Goal: Task Accomplishment & Management: Use online tool/utility

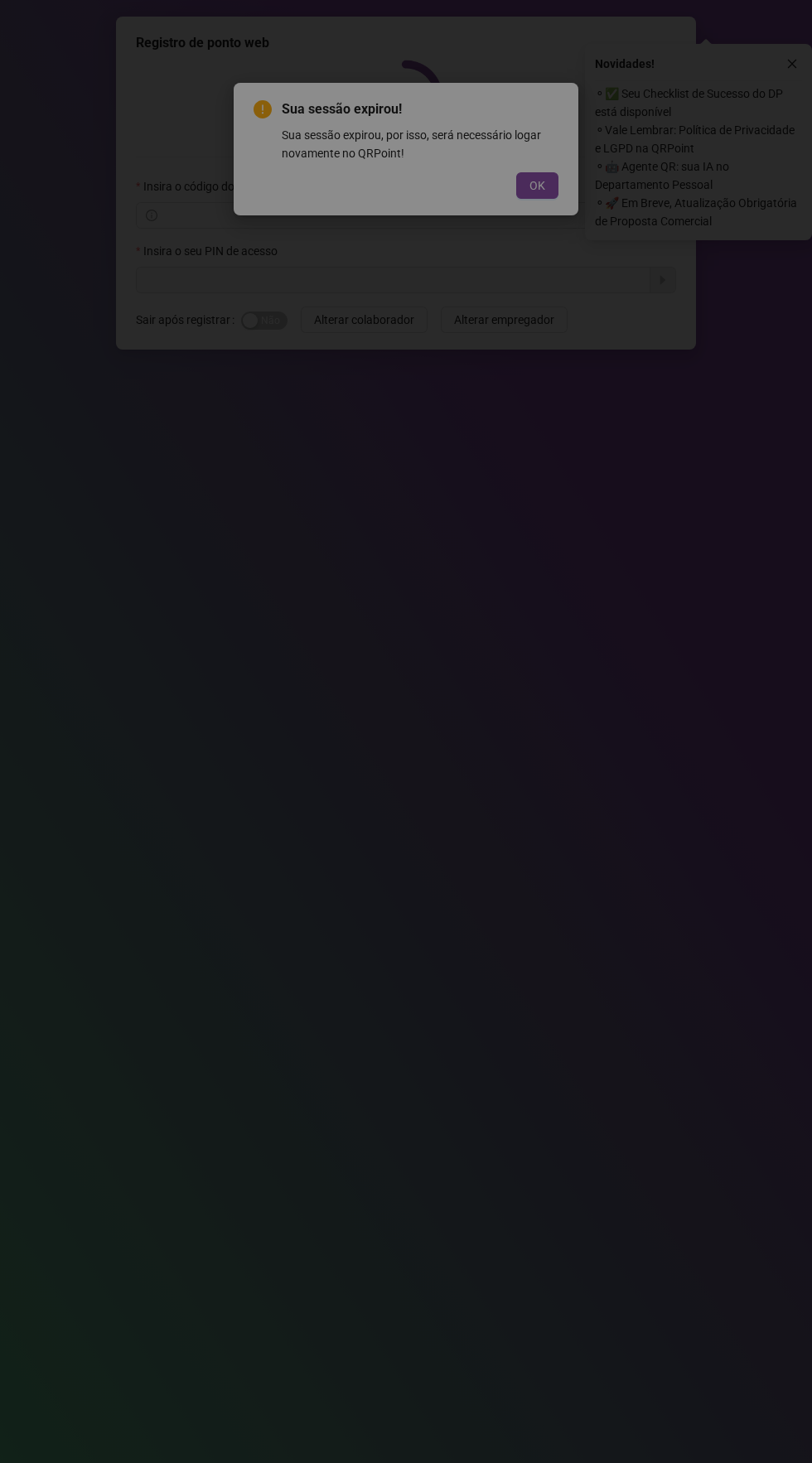
click at [539, 176] on span "OK" at bounding box center [537, 185] width 16 height 18
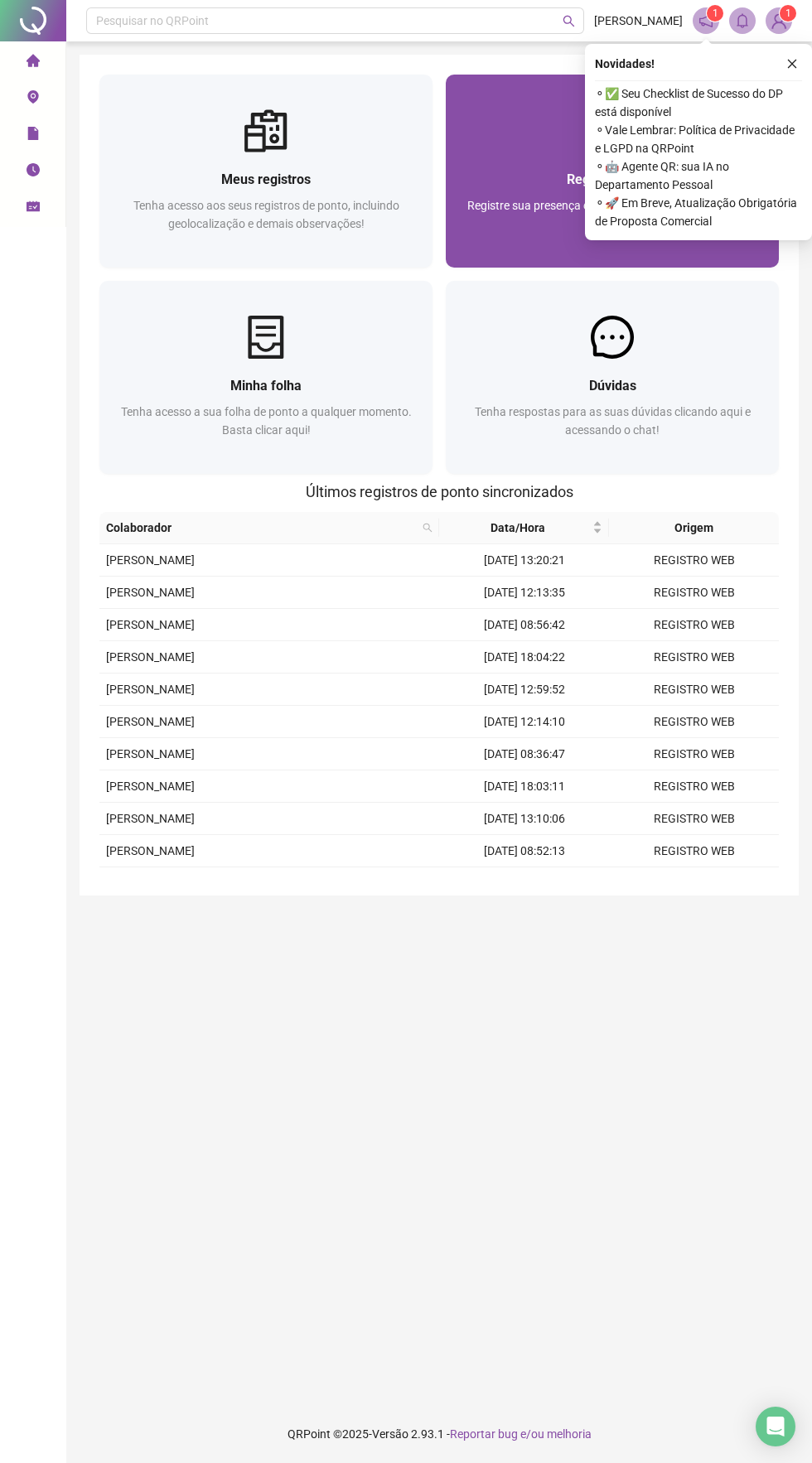
click at [297, 159] on div "Registrar ponto Registre sua presença com rapidez e segurança clicando aqui!" at bounding box center [612, 209] width 333 height 115
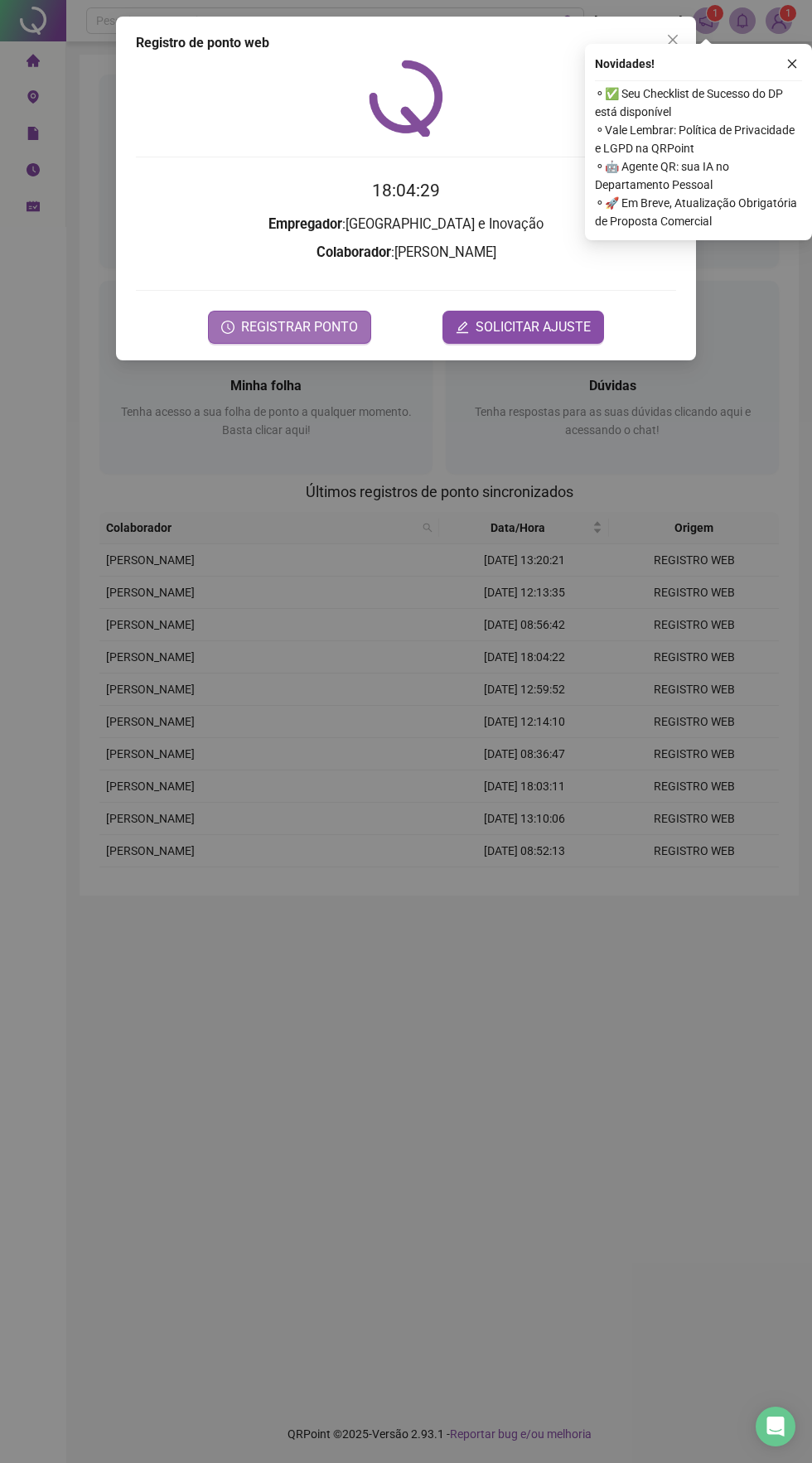
click at [297, 328] on span "REGISTRAR PONTO" at bounding box center [299, 327] width 117 height 20
